Goal: Find specific page/section: Find specific page/section

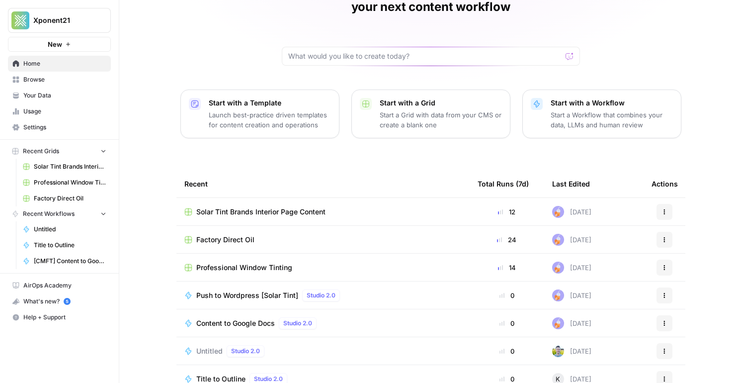
scroll to position [75, 0]
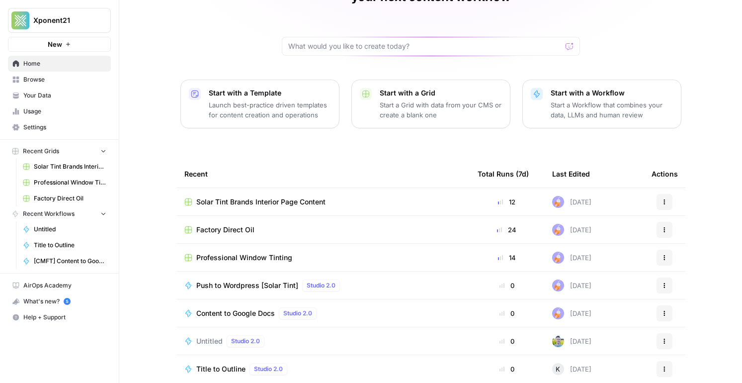
click at [268, 197] on span "Solar Tint Brands Interior Page Content" at bounding box center [260, 202] width 129 height 10
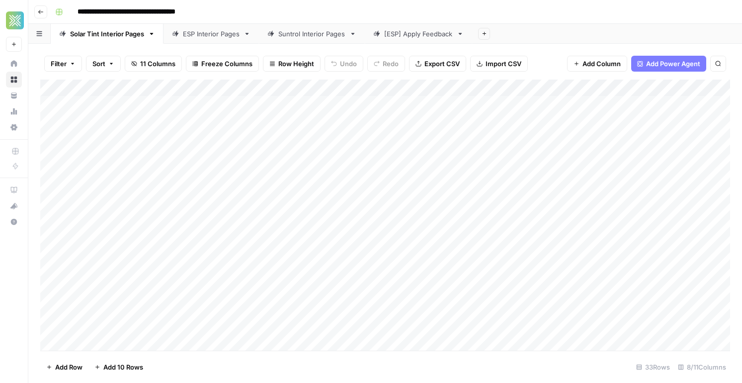
click at [38, 14] on icon "button" at bounding box center [41, 12] width 6 height 6
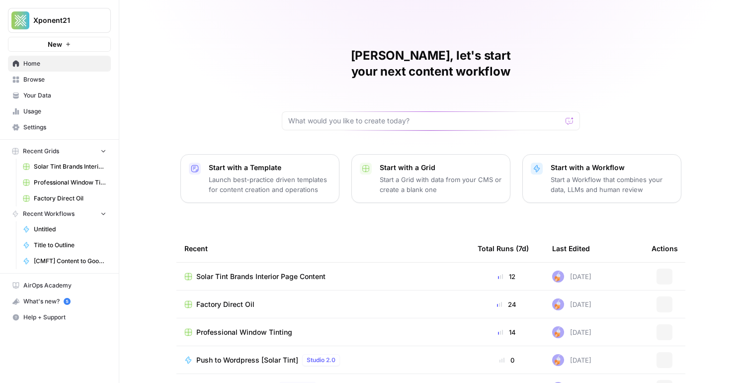
scroll to position [75, 0]
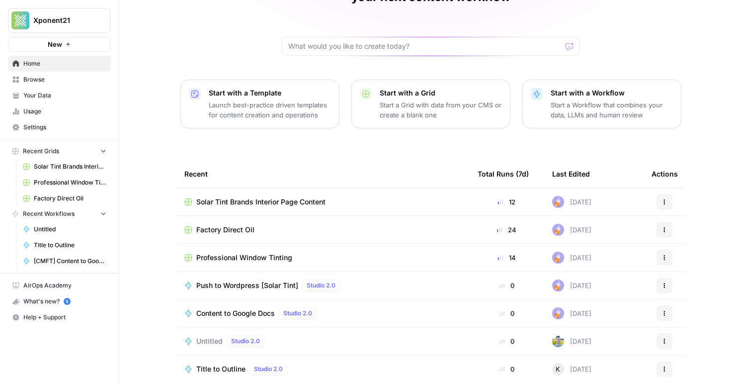
click at [54, 84] on link "Browse" at bounding box center [59, 80] width 103 height 16
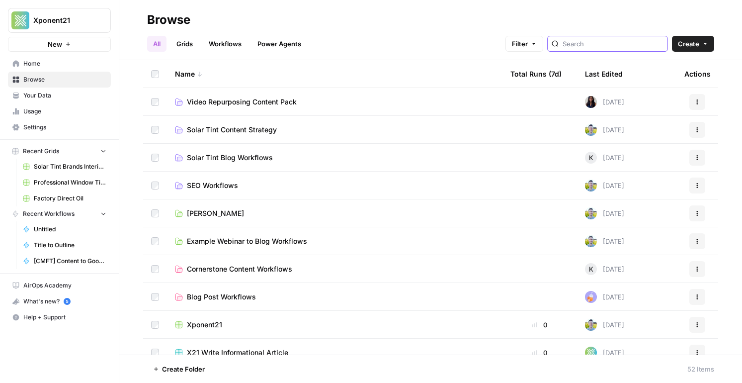
click at [615, 43] on input "search" at bounding box center [613, 44] width 101 height 10
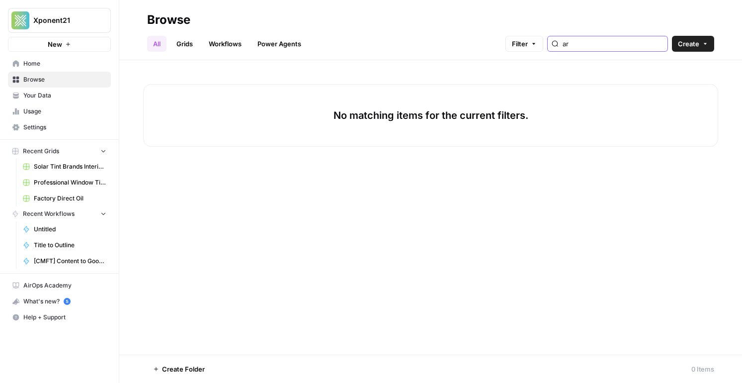
type input "a"
